Goal: Transaction & Acquisition: Subscribe to service/newsletter

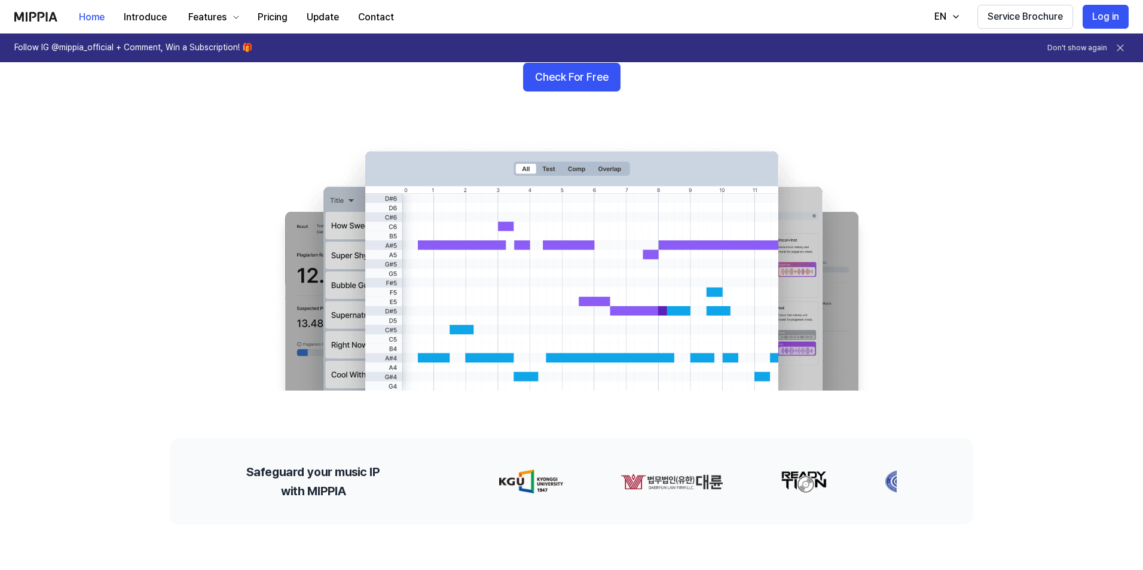
scroll to position [60, 0]
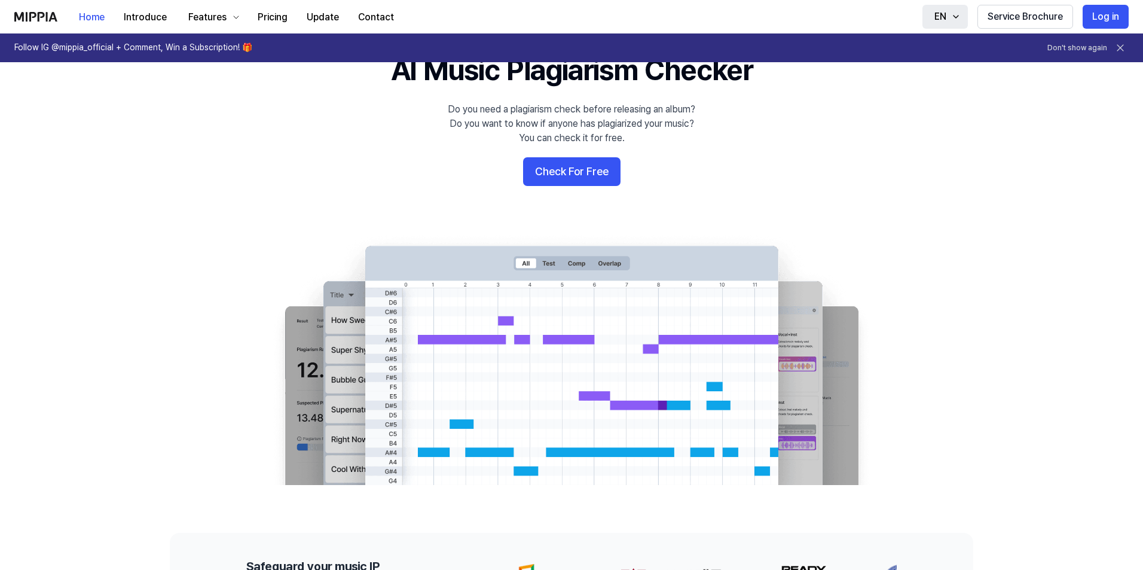
click at [954, 11] on button "EN" at bounding box center [944, 17] width 45 height 24
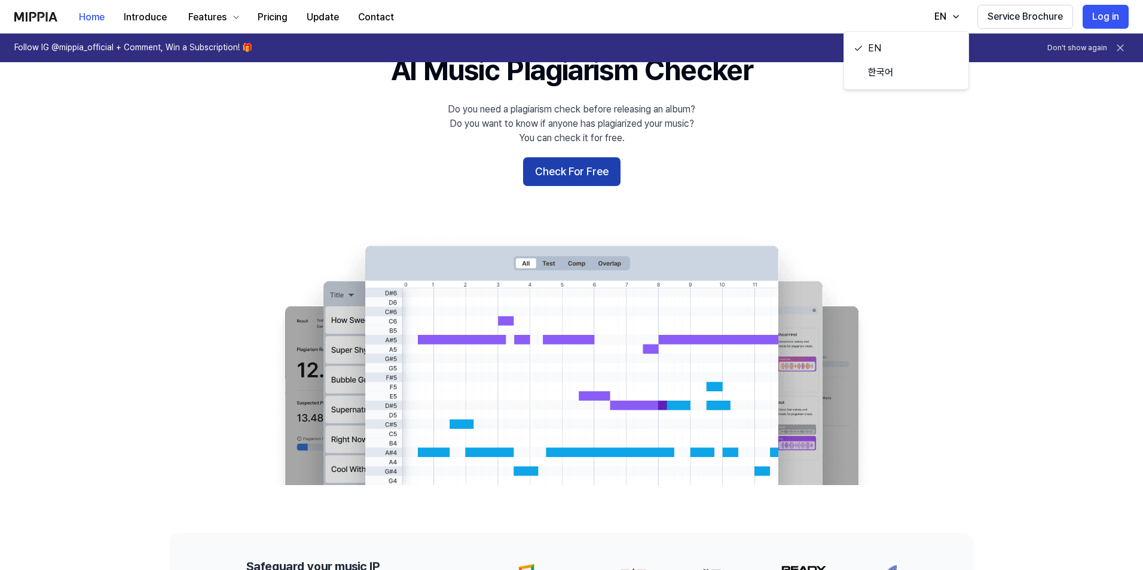
click at [566, 170] on button "Check For Free" at bounding box center [571, 171] width 97 height 29
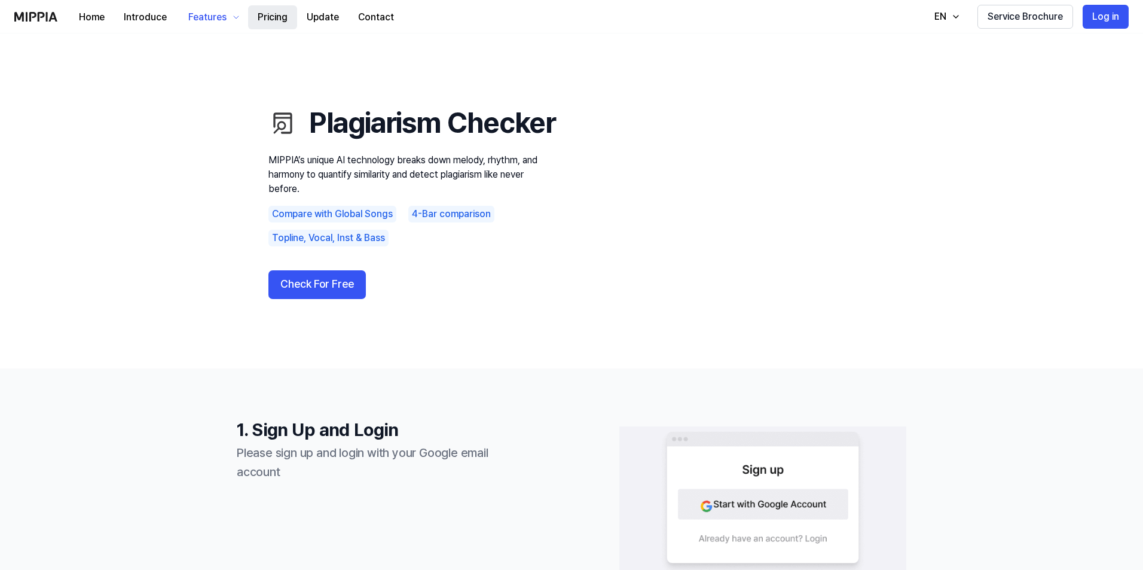
click at [278, 8] on button "Pricing" at bounding box center [272, 17] width 49 height 24
